Goal: Find specific page/section: Find specific page/section

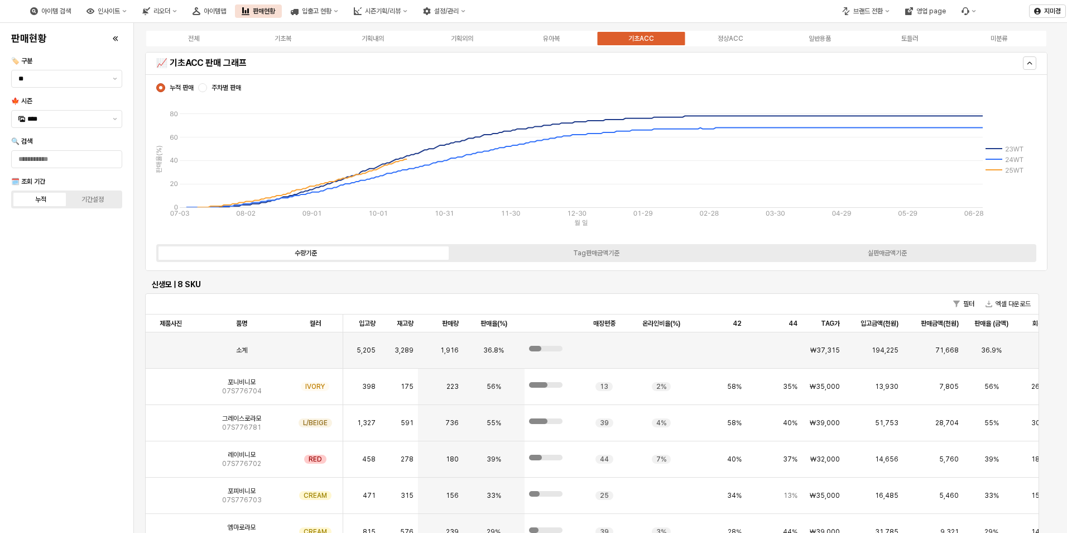
click at [558, 44] on div "전체 기초복 기획내의 기획외의 유아복 기초ACC 정상ACC 일반용품 토들러 미분류" at bounding box center [596, 39] width 903 height 18
click at [555, 37] on div "유아복" at bounding box center [551, 39] width 17 height 8
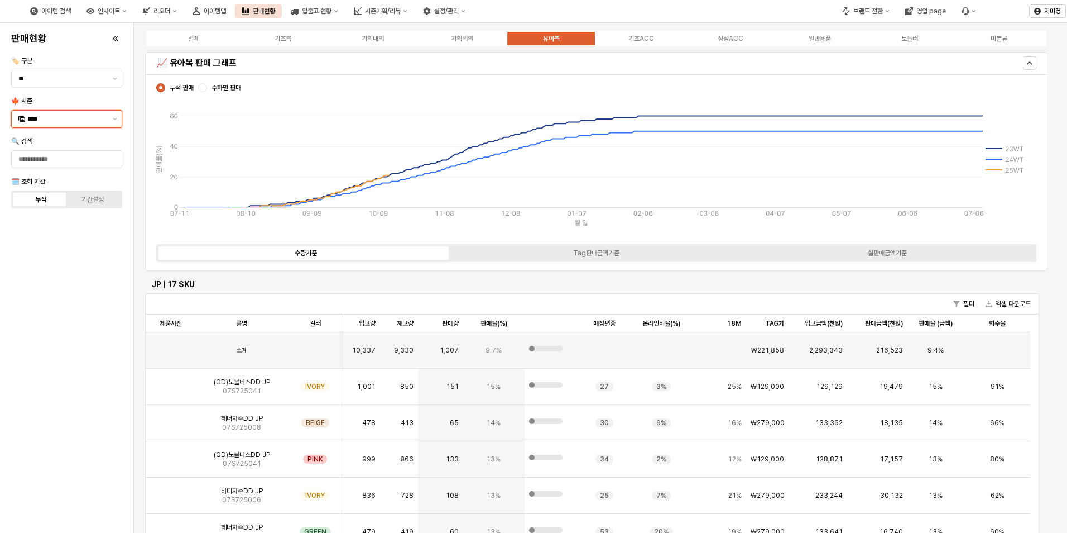
click at [107, 121] on div "****" at bounding box center [60, 119] width 97 height 17
click at [58, 236] on div "25FA" at bounding box center [67, 236] width 81 height 9
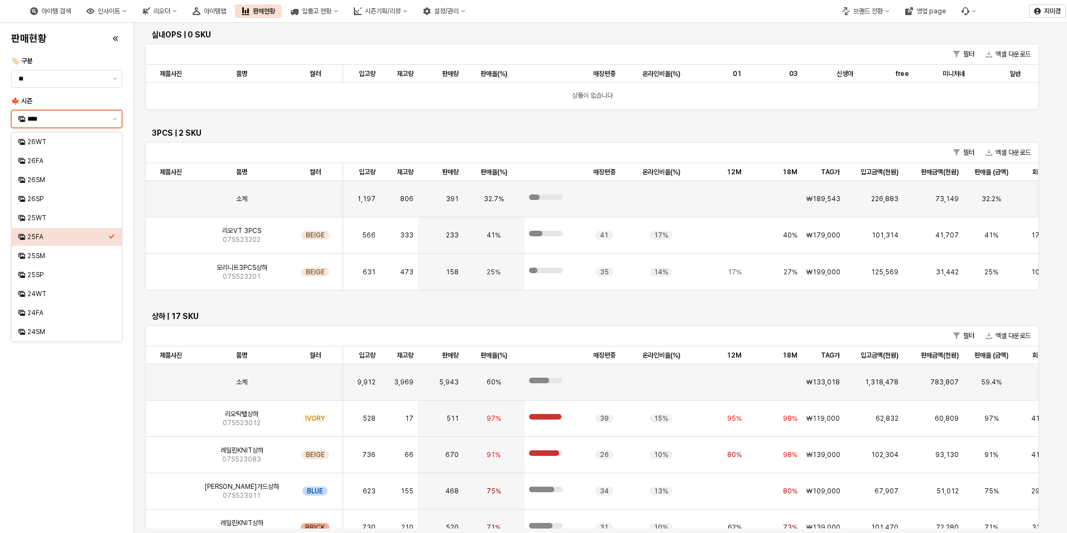
scroll to position [3338, 0]
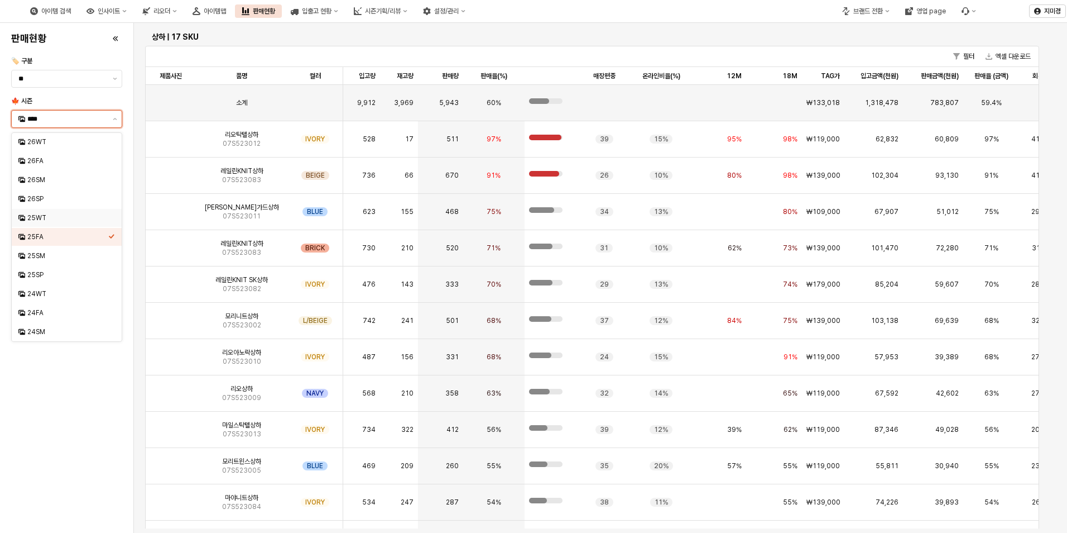
click at [40, 213] on div "25WT" at bounding box center [67, 217] width 81 height 9
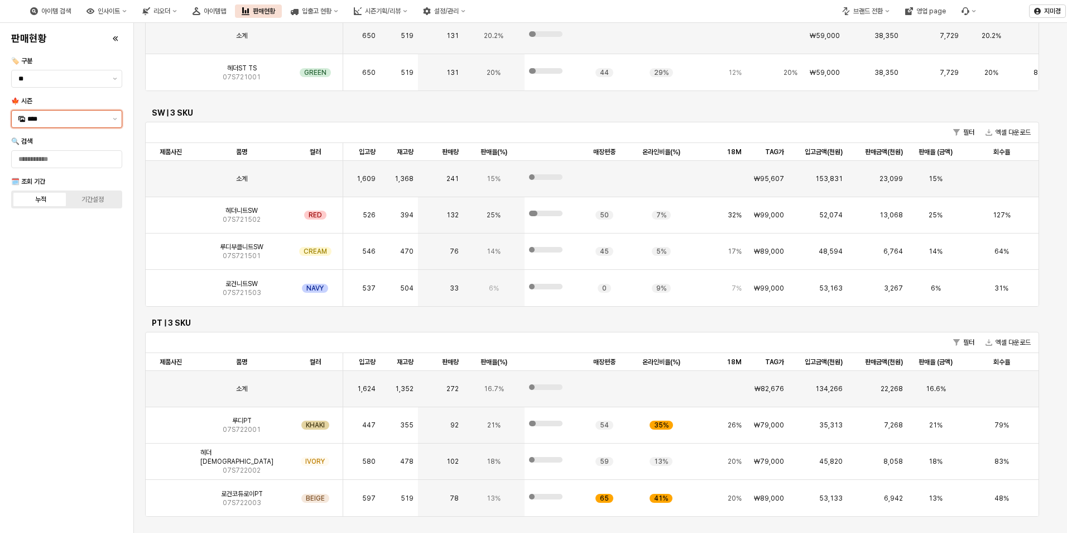
scroll to position [1574, 0]
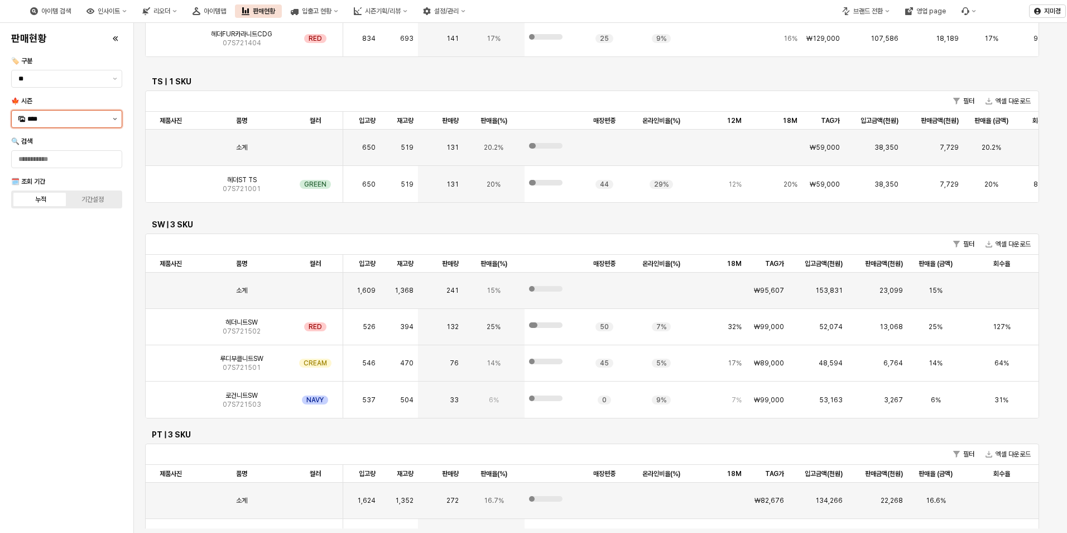
click at [114, 121] on button "제안 사항 표시" at bounding box center [114, 119] width 13 height 17
click at [44, 317] on div "24FA" at bounding box center [63, 312] width 90 height 11
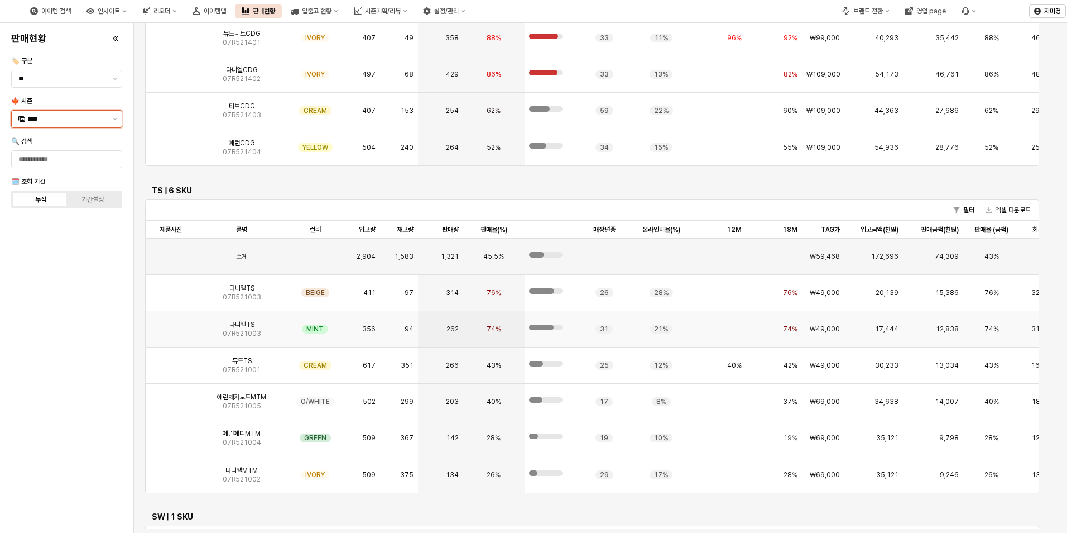
scroll to position [1382, 0]
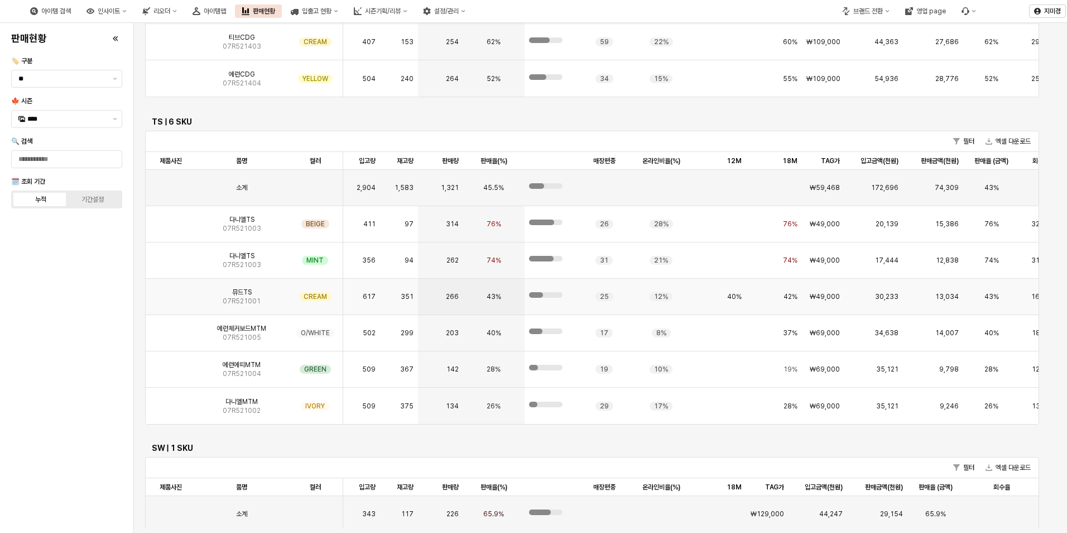
click at [171, 292] on img "App Frame" at bounding box center [171, 292] width 0 height 0
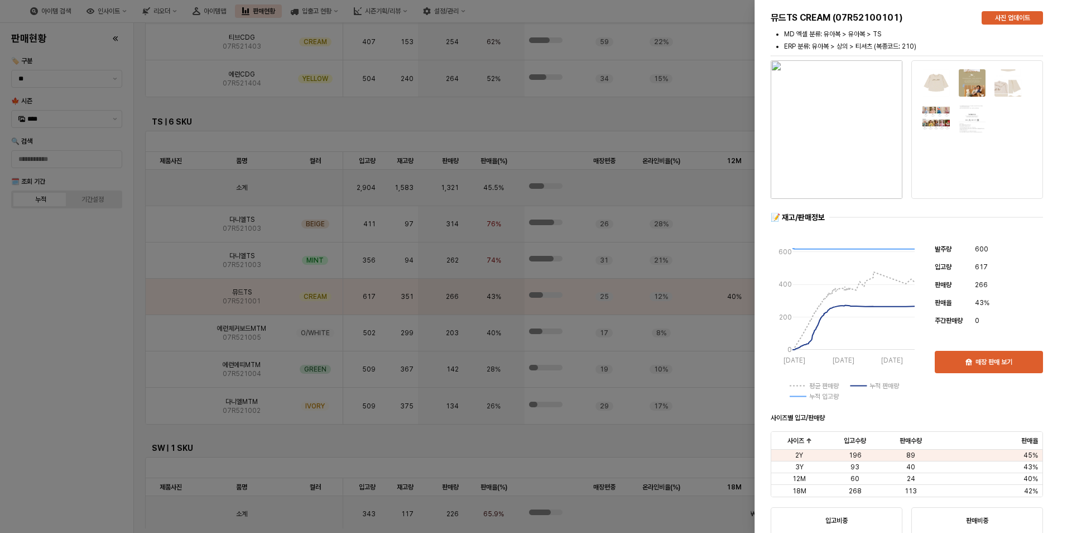
click at [87, 351] on div at bounding box center [533, 266] width 1067 height 533
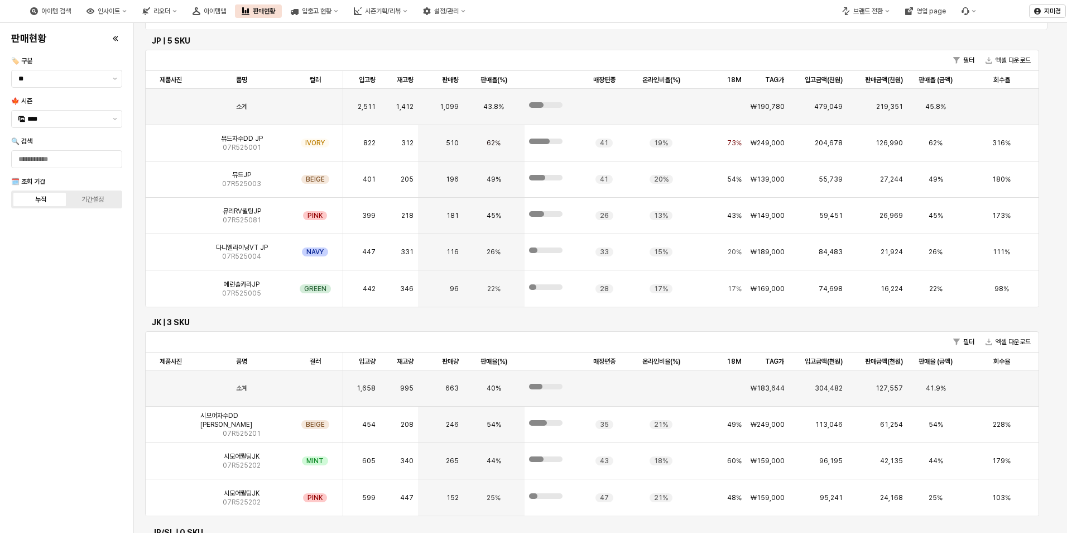
scroll to position [0, 0]
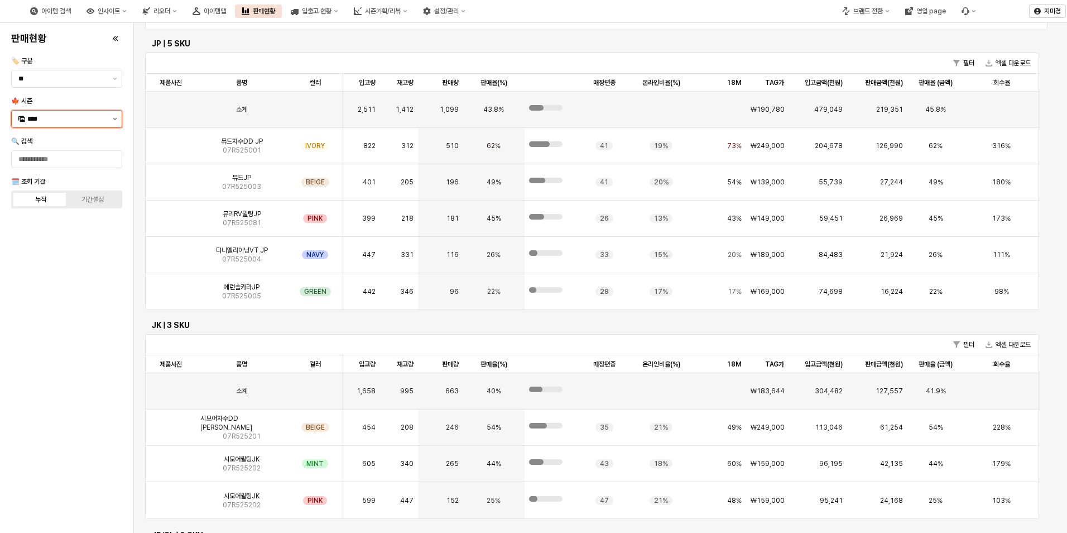
click at [114, 120] on button "제안 사항 표시" at bounding box center [114, 119] width 13 height 17
click at [46, 274] on div "25SP" at bounding box center [67, 274] width 81 height 9
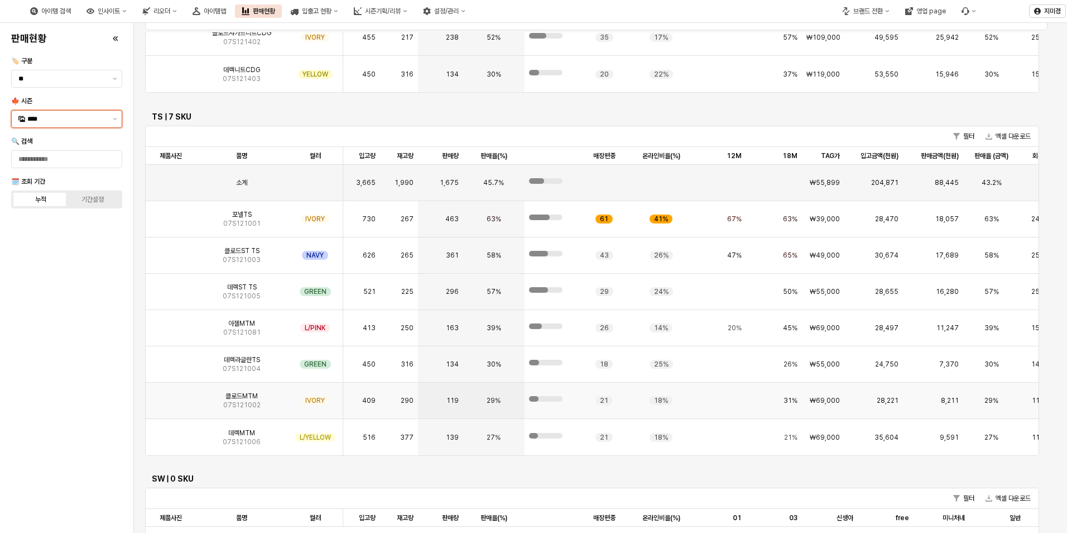
scroll to position [1284, 0]
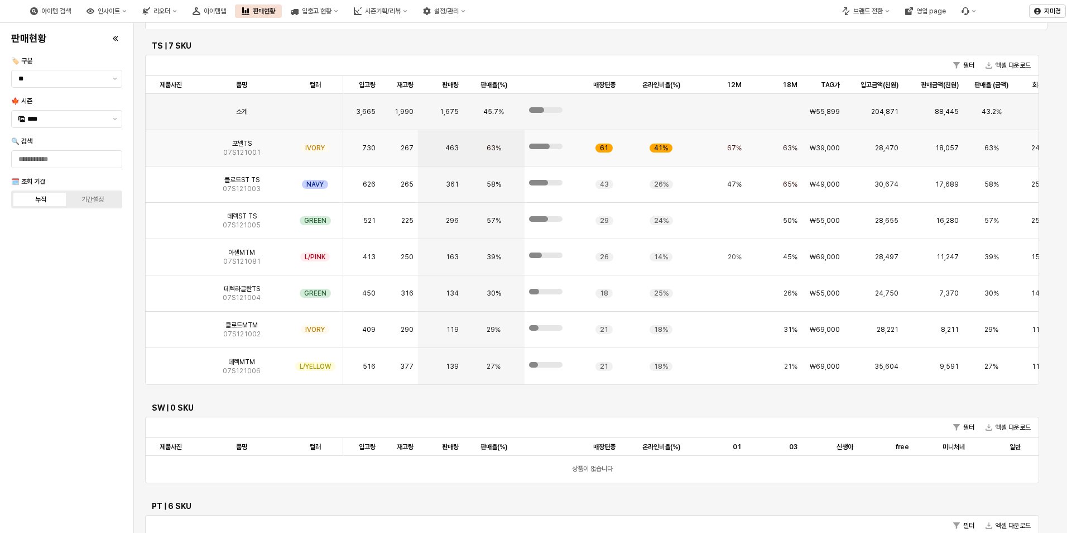
click at [171, 143] on img "App Frame" at bounding box center [171, 143] width 0 height 0
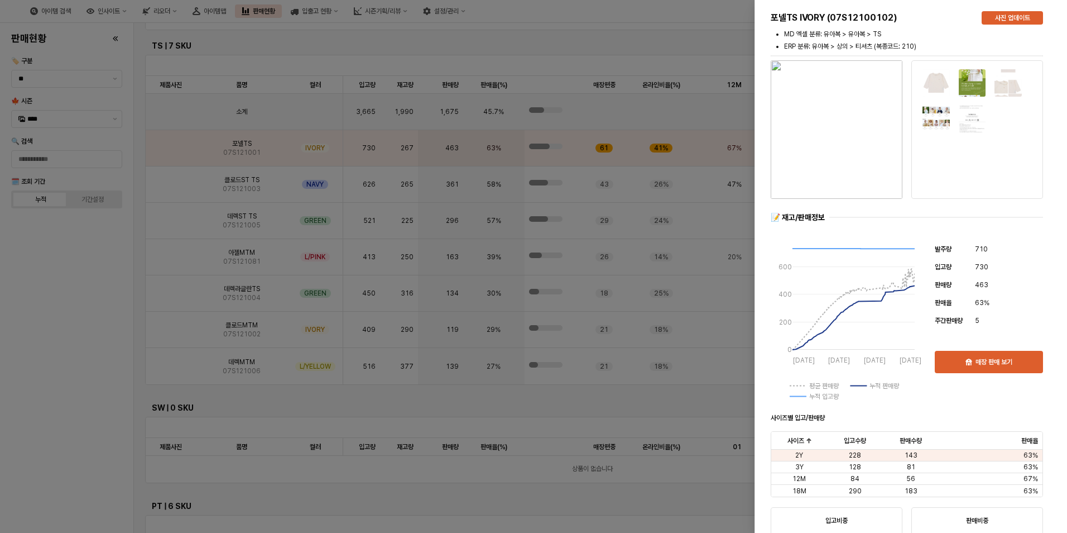
click at [66, 321] on div at bounding box center [533, 266] width 1067 height 533
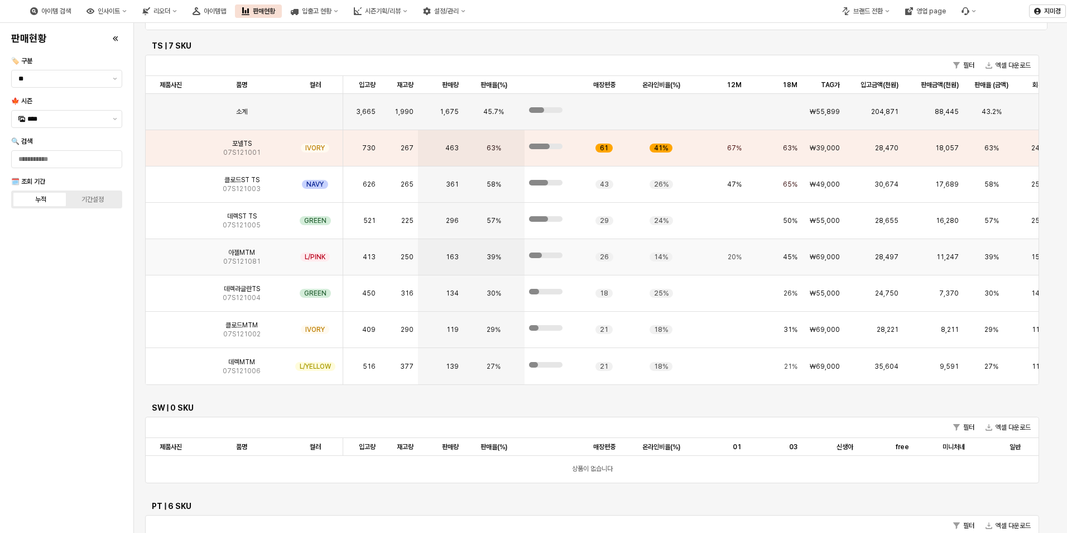
click at [171, 252] on img "App Frame" at bounding box center [171, 252] width 0 height 0
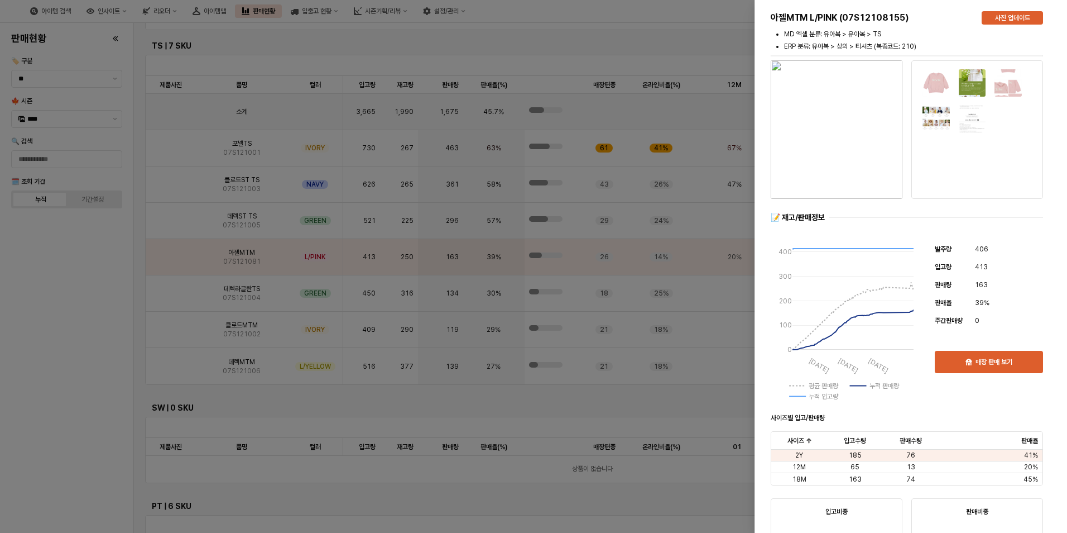
click at [68, 306] on div at bounding box center [533, 266] width 1067 height 533
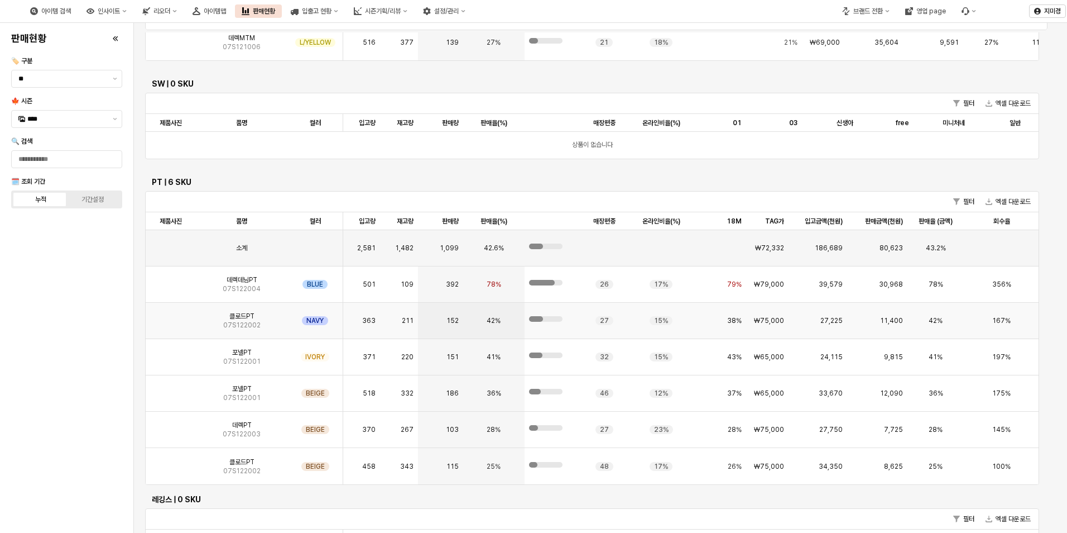
scroll to position [1619, 0]
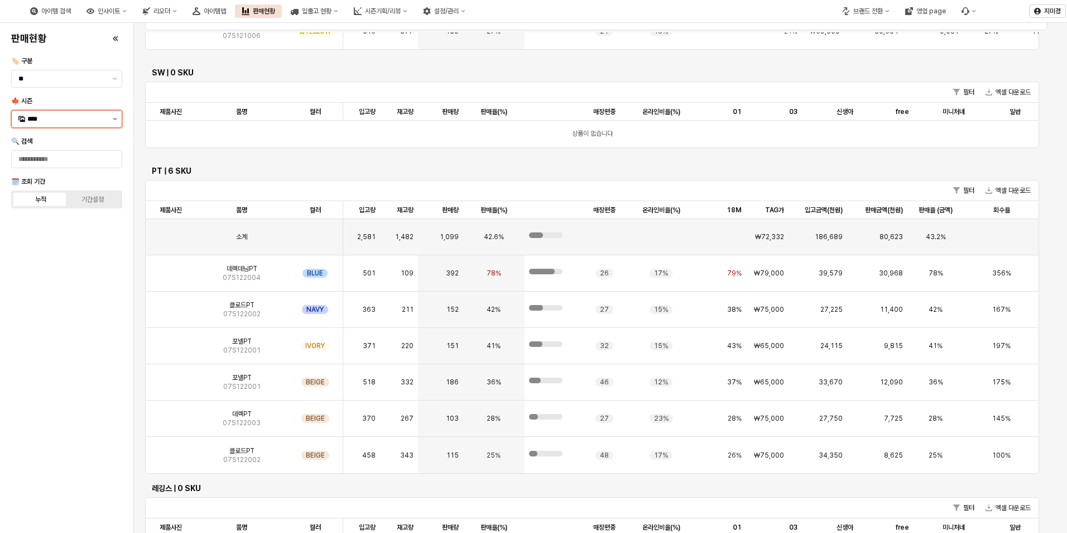
click at [112, 118] on button "제안 사항 표시" at bounding box center [114, 119] width 13 height 17
click at [66, 220] on div "25WT" at bounding box center [67, 217] width 81 height 9
type input "****"
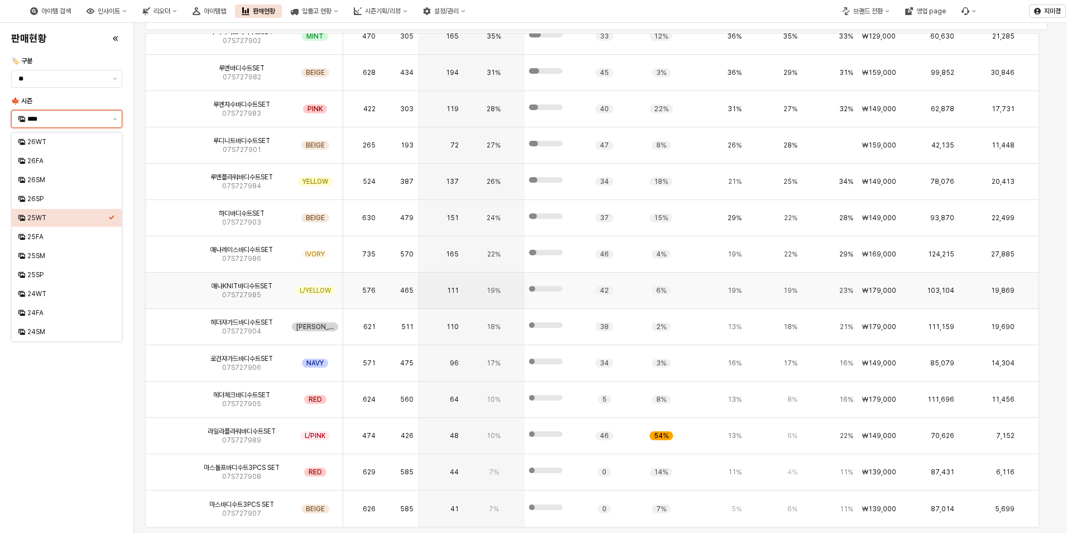
scroll to position [2374, 0]
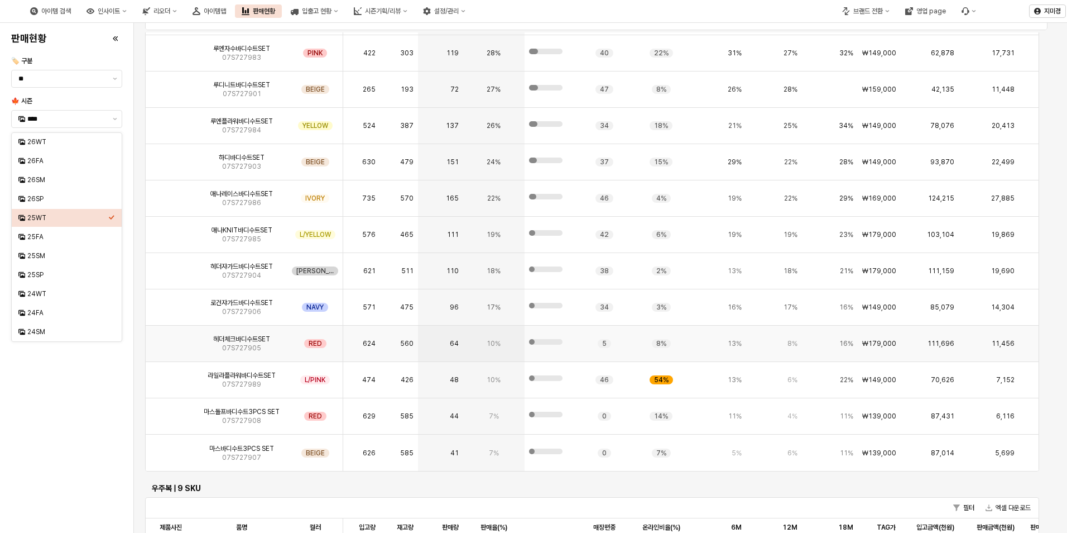
click at [171, 339] on img "App Frame" at bounding box center [171, 339] width 0 height 0
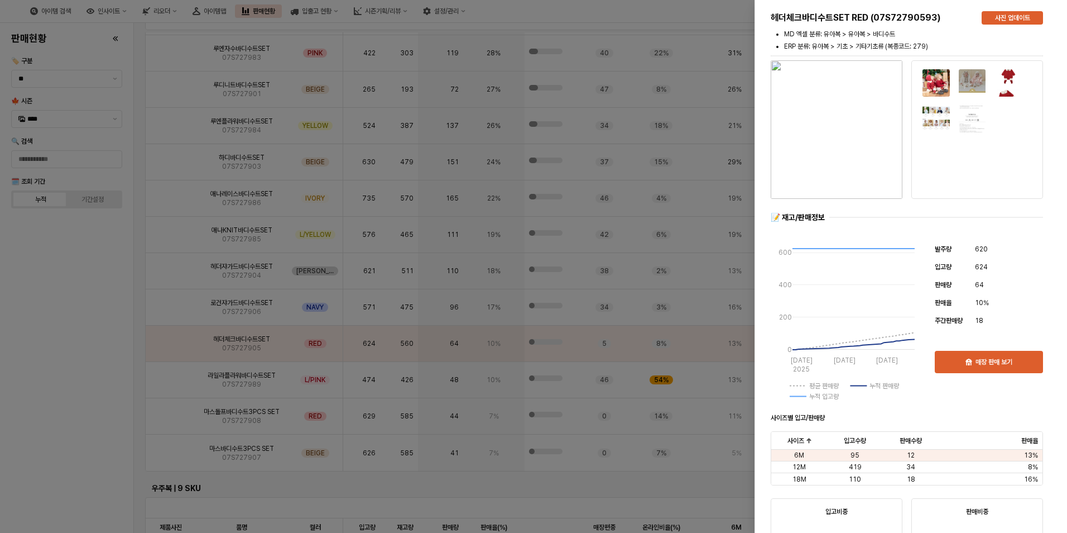
click at [72, 368] on div at bounding box center [533, 266] width 1067 height 533
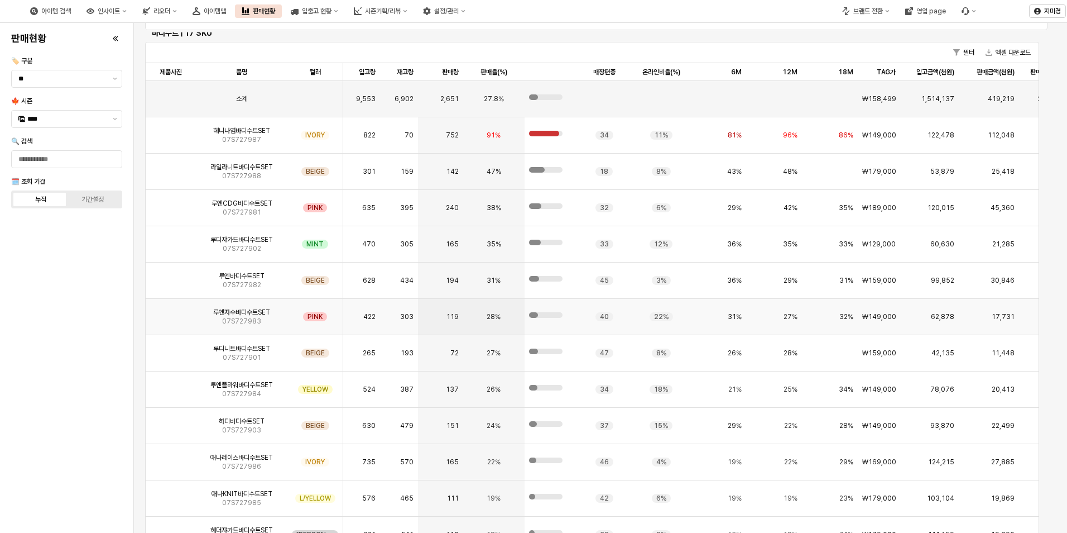
scroll to position [2262, 0]
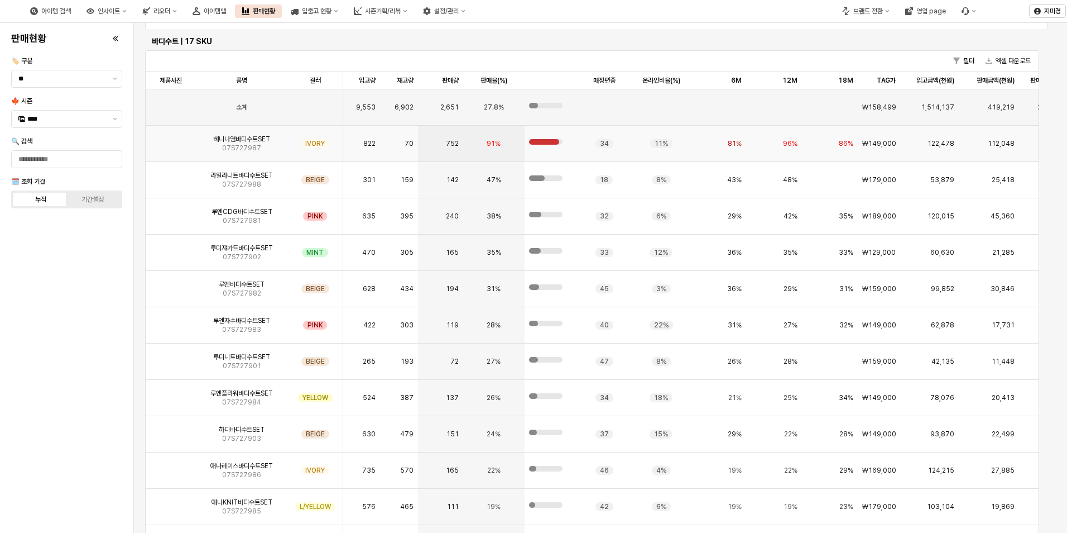
click at [171, 139] on img "App Frame" at bounding box center [171, 139] width 0 height 0
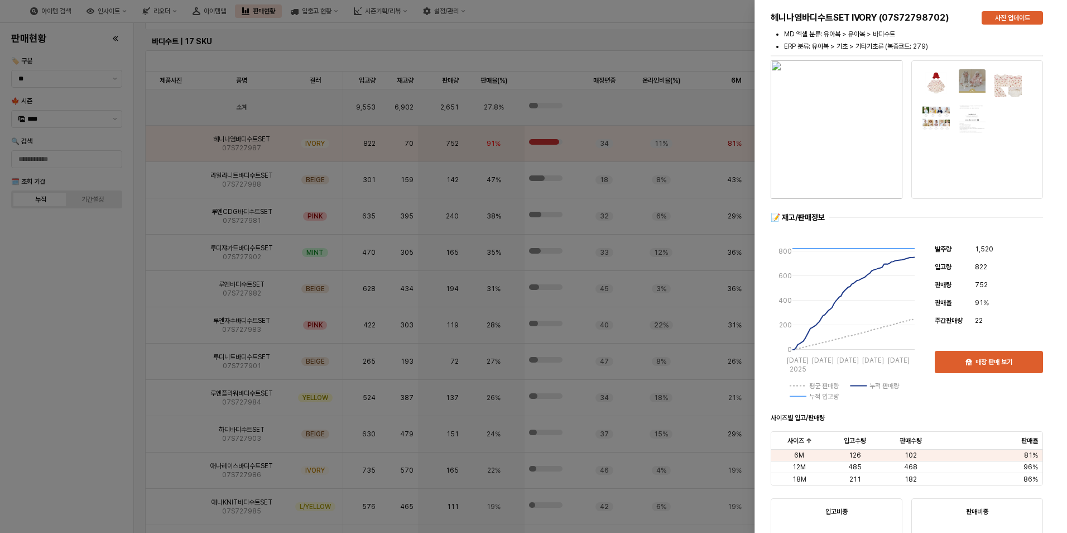
click at [99, 310] on div at bounding box center [533, 266] width 1067 height 533
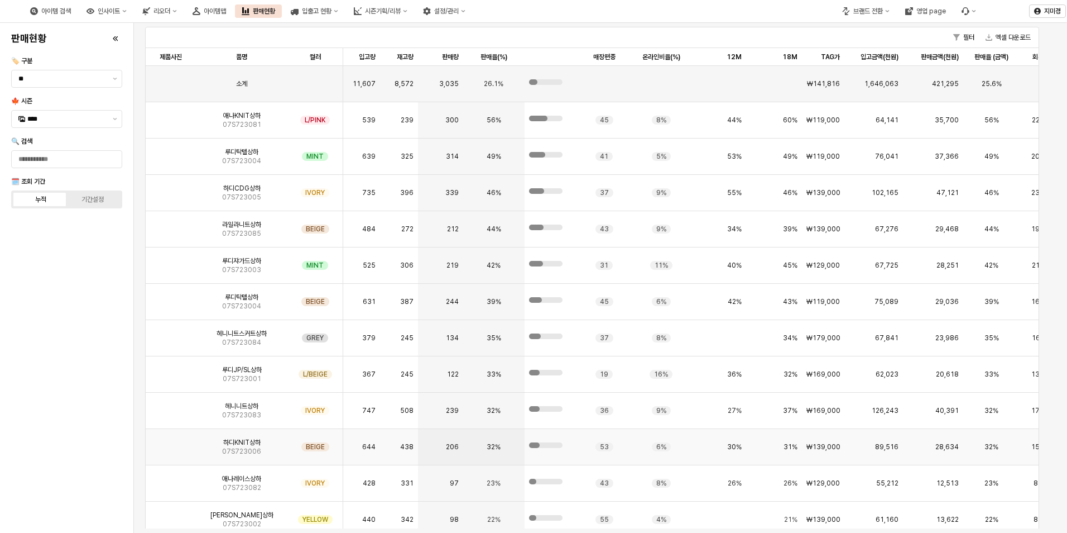
scroll to position [4146, 0]
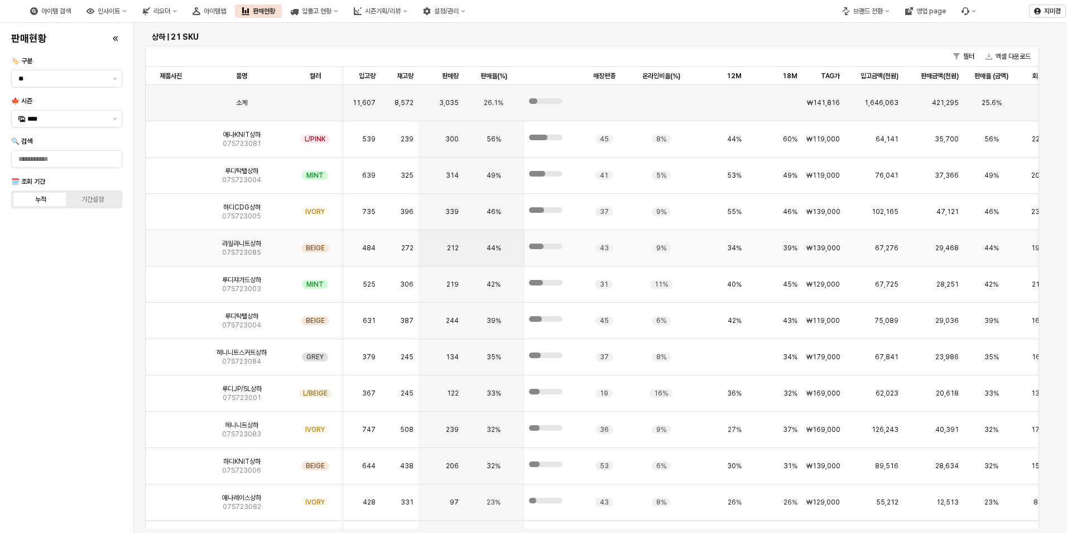
click at [171, 243] on img "App Frame" at bounding box center [171, 243] width 0 height 0
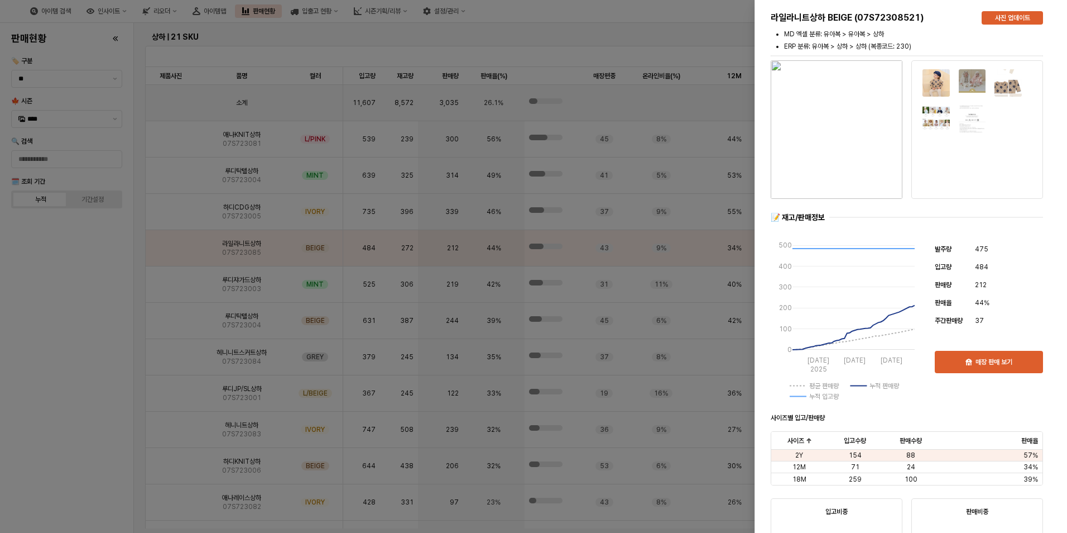
click at [76, 327] on div at bounding box center [533, 266] width 1067 height 533
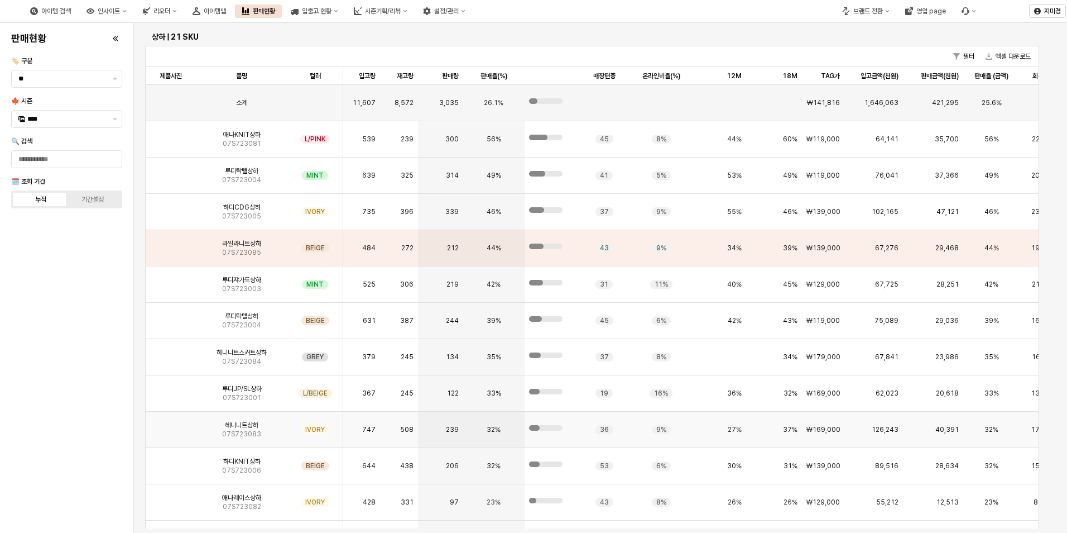
click at [171, 425] on img "App Frame" at bounding box center [171, 425] width 0 height 0
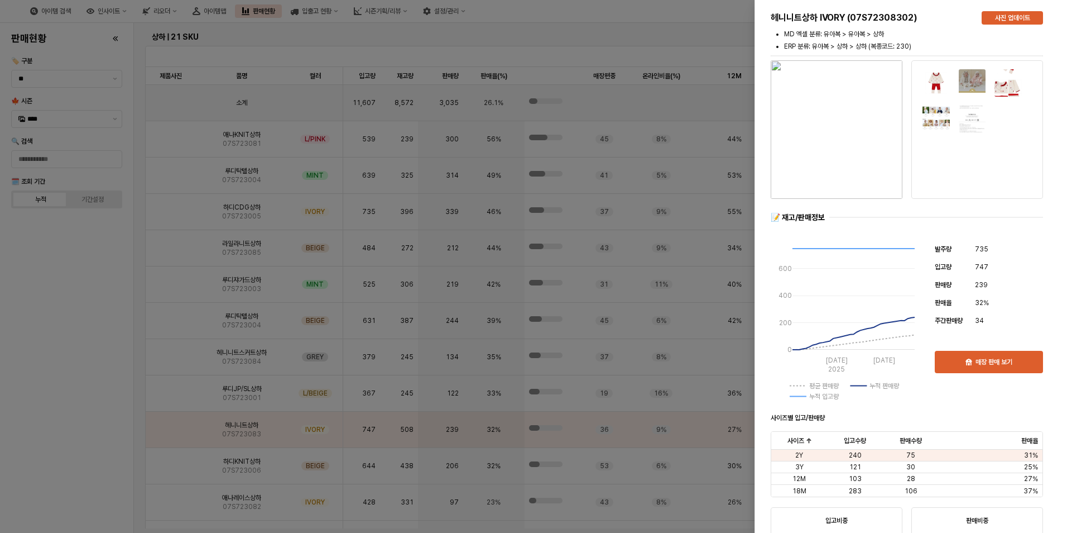
click at [99, 353] on div at bounding box center [533, 266] width 1067 height 533
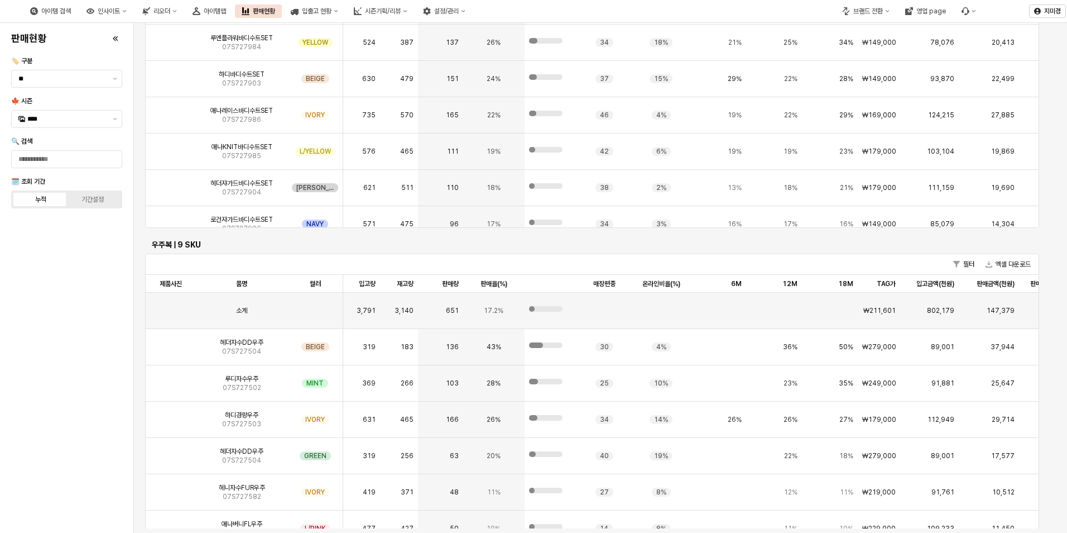
scroll to position [2528, 0]
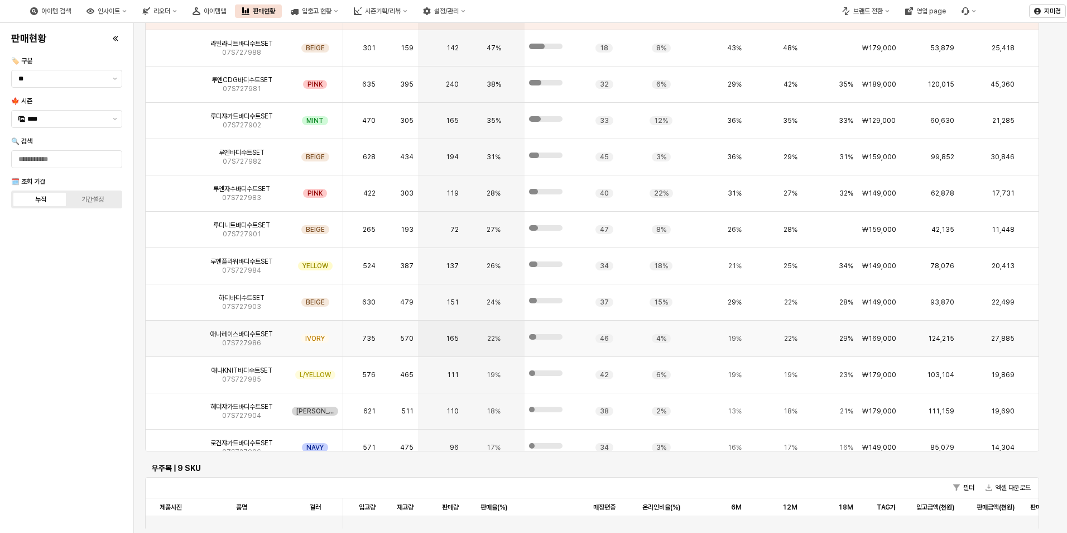
click at [171, 334] on img "App Frame" at bounding box center [171, 334] width 0 height 0
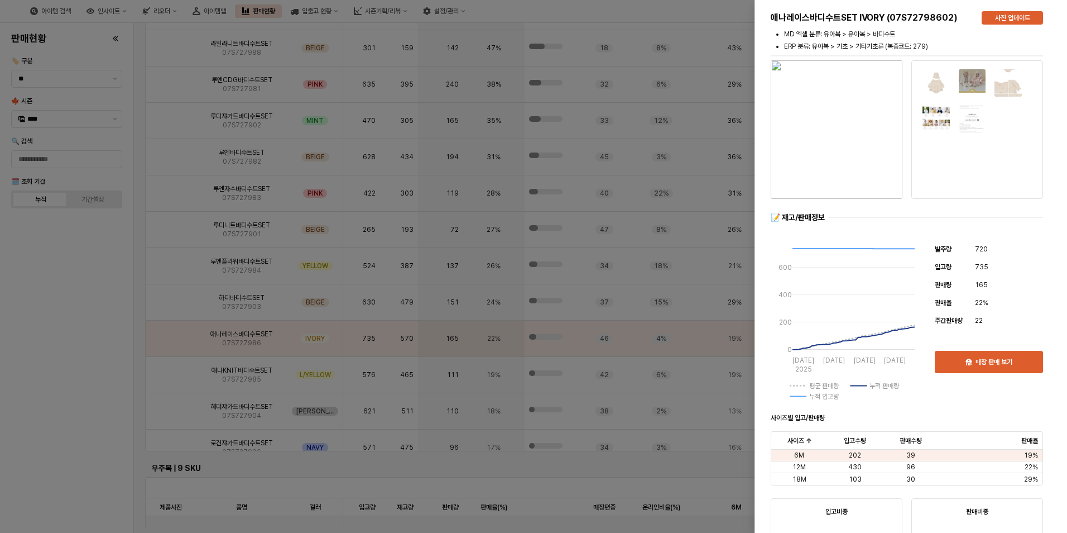
click at [74, 370] on div at bounding box center [533, 266] width 1067 height 533
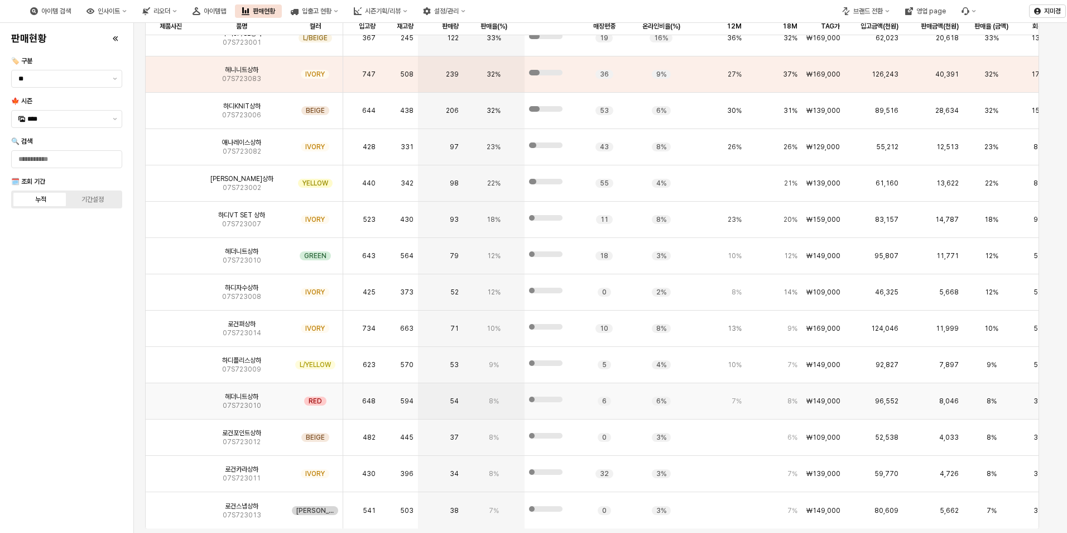
scroll to position [4202, 0]
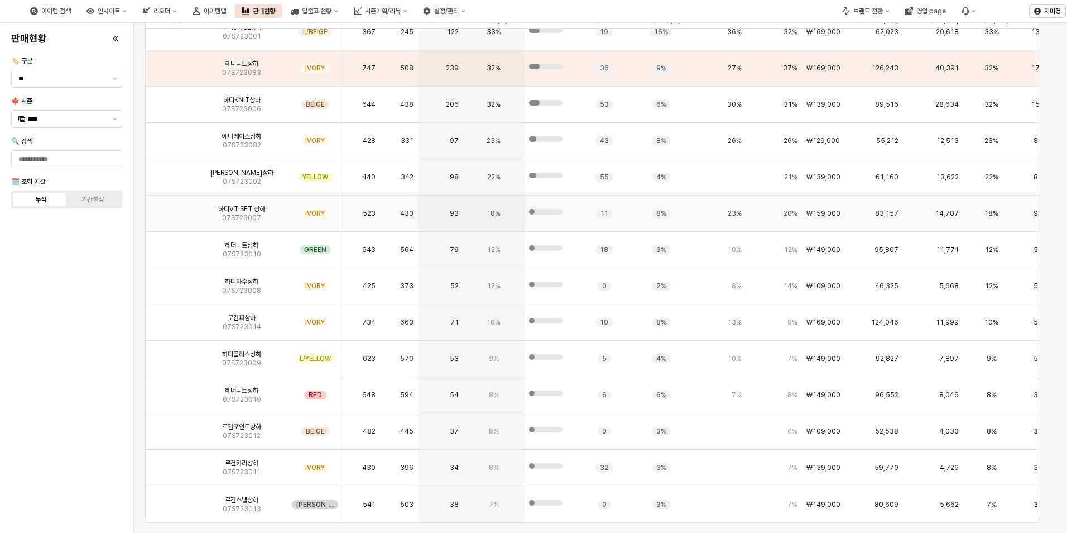
click at [171, 209] on img "App Frame" at bounding box center [171, 209] width 0 height 0
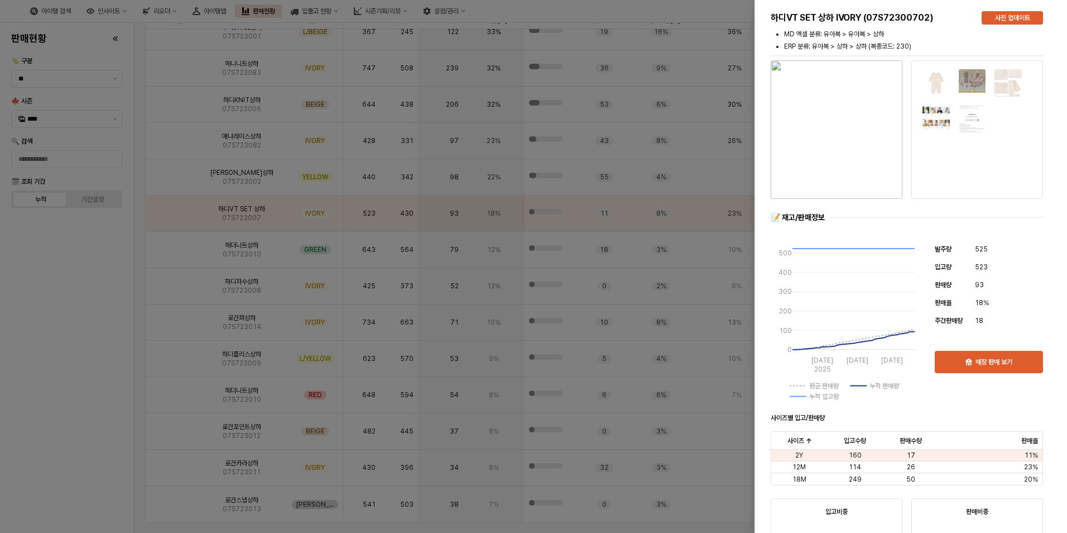
click at [94, 308] on div at bounding box center [533, 266] width 1067 height 533
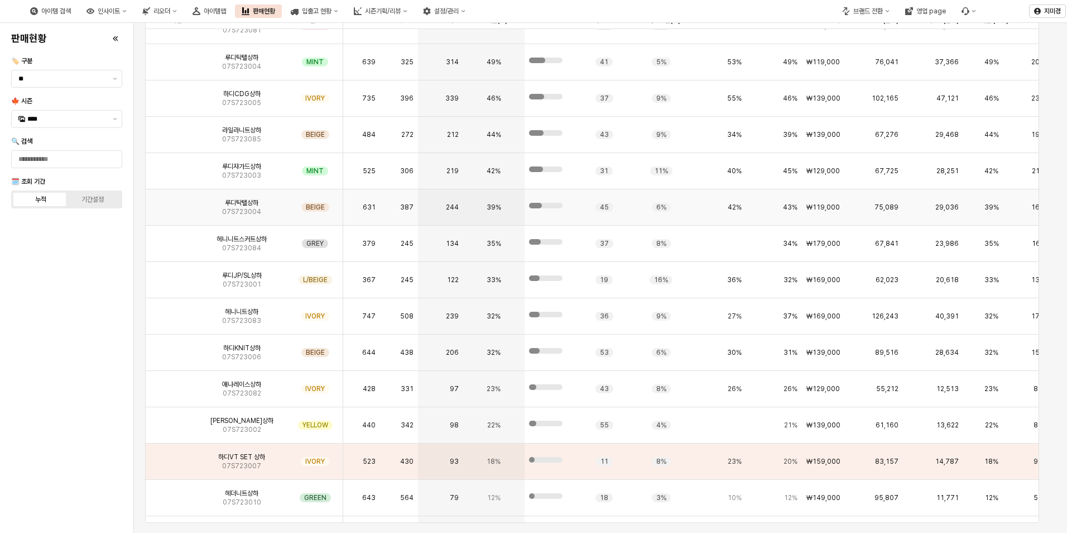
scroll to position [167, 0]
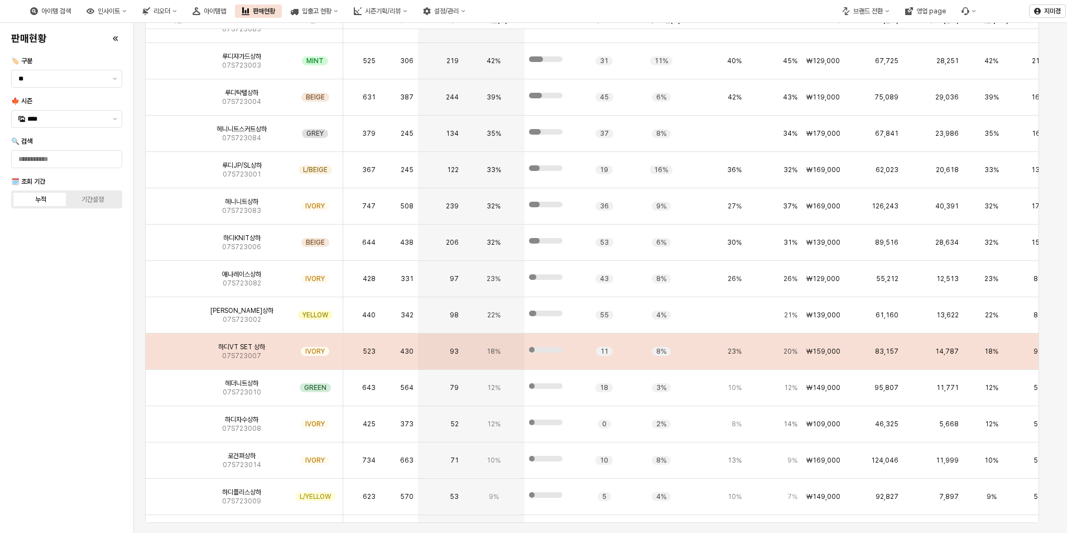
click at [171, 347] on img "App Frame" at bounding box center [171, 347] width 0 height 0
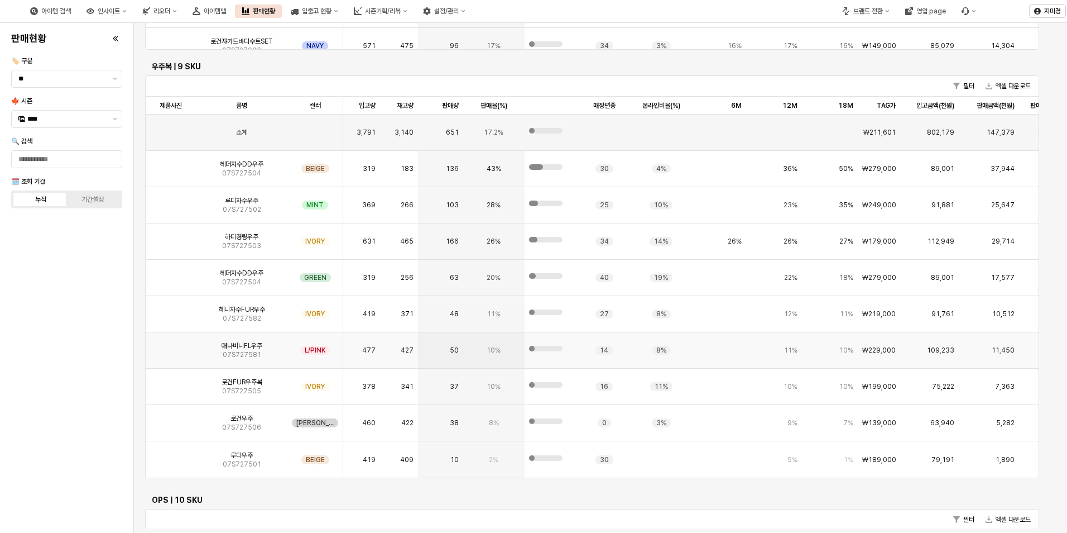
scroll to position [2918, 0]
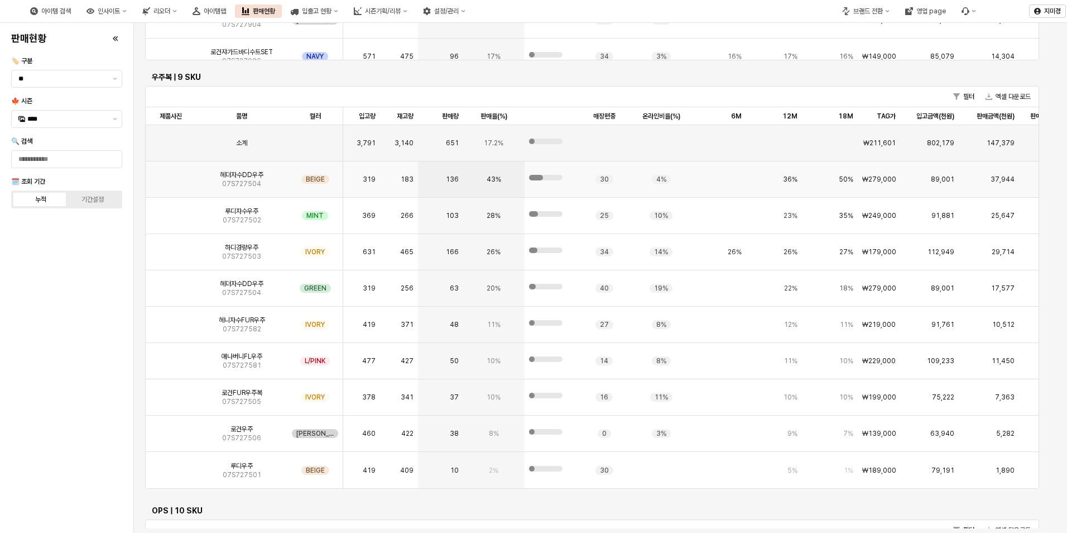
click at [171, 175] on img "App Frame" at bounding box center [171, 175] width 0 height 0
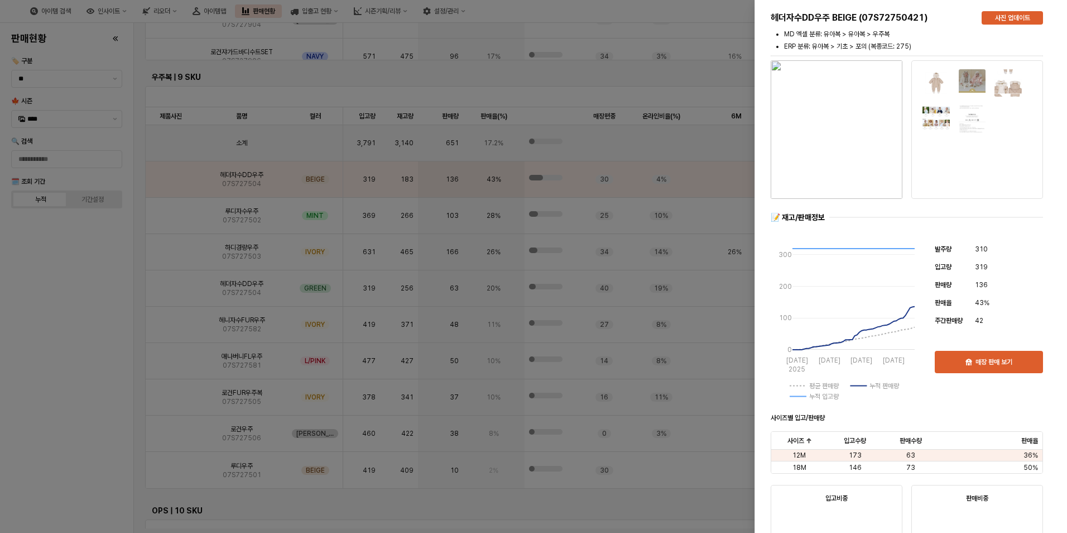
click at [70, 273] on div at bounding box center [533, 266] width 1067 height 533
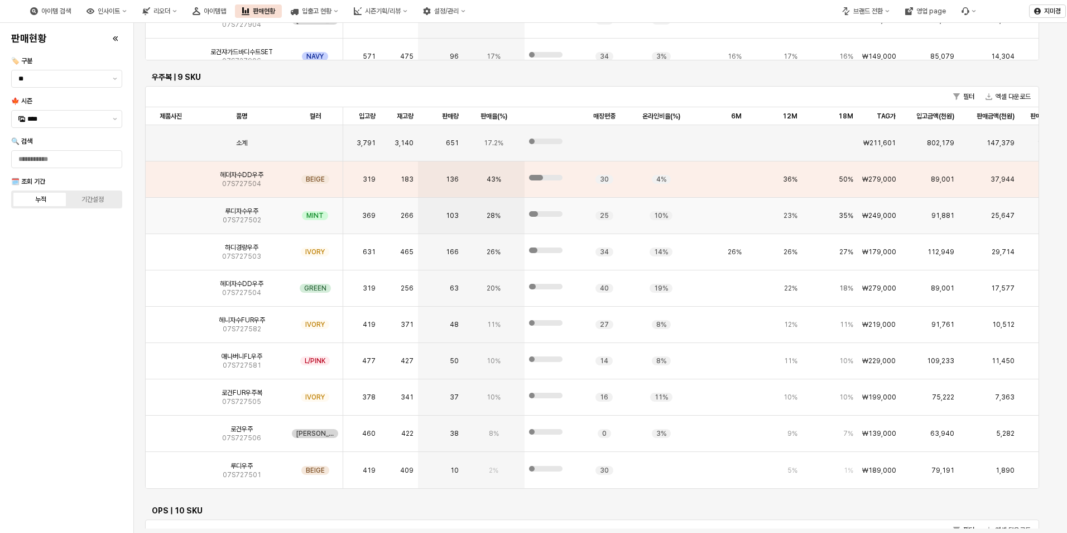
click at [171, 211] on img "App Frame" at bounding box center [171, 211] width 0 height 0
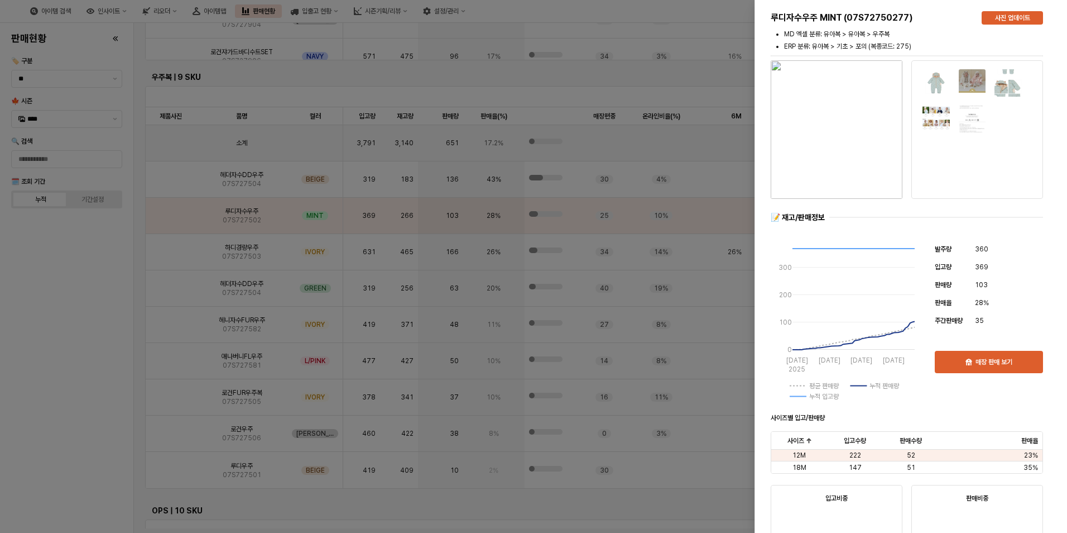
click at [87, 260] on div at bounding box center [533, 266] width 1067 height 533
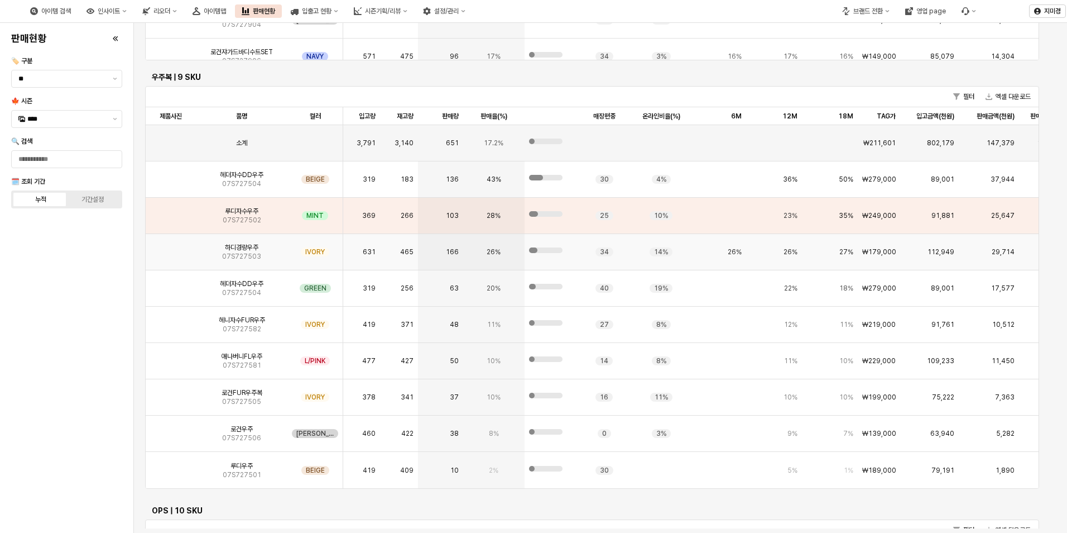
click at [171, 247] on img "App Frame" at bounding box center [171, 247] width 0 height 0
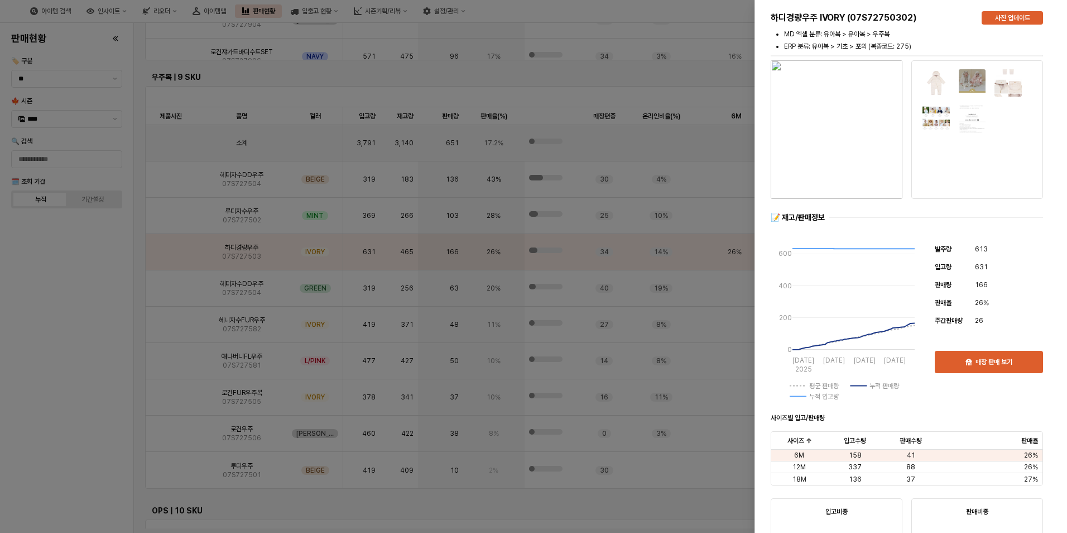
click at [51, 310] on div at bounding box center [533, 266] width 1067 height 533
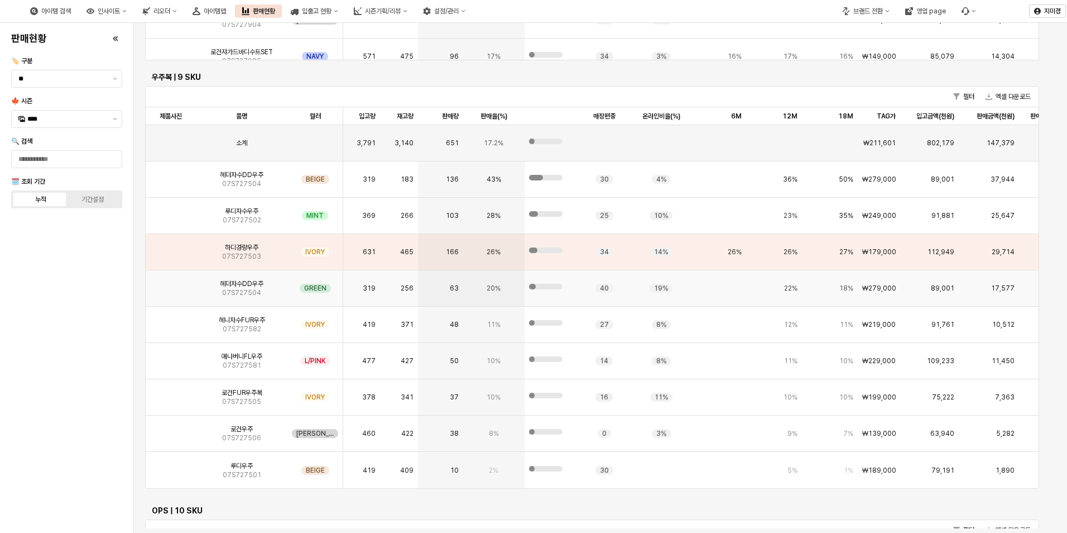
click at [171, 284] on img "App Frame" at bounding box center [171, 284] width 0 height 0
